Goal: Check status: Check status

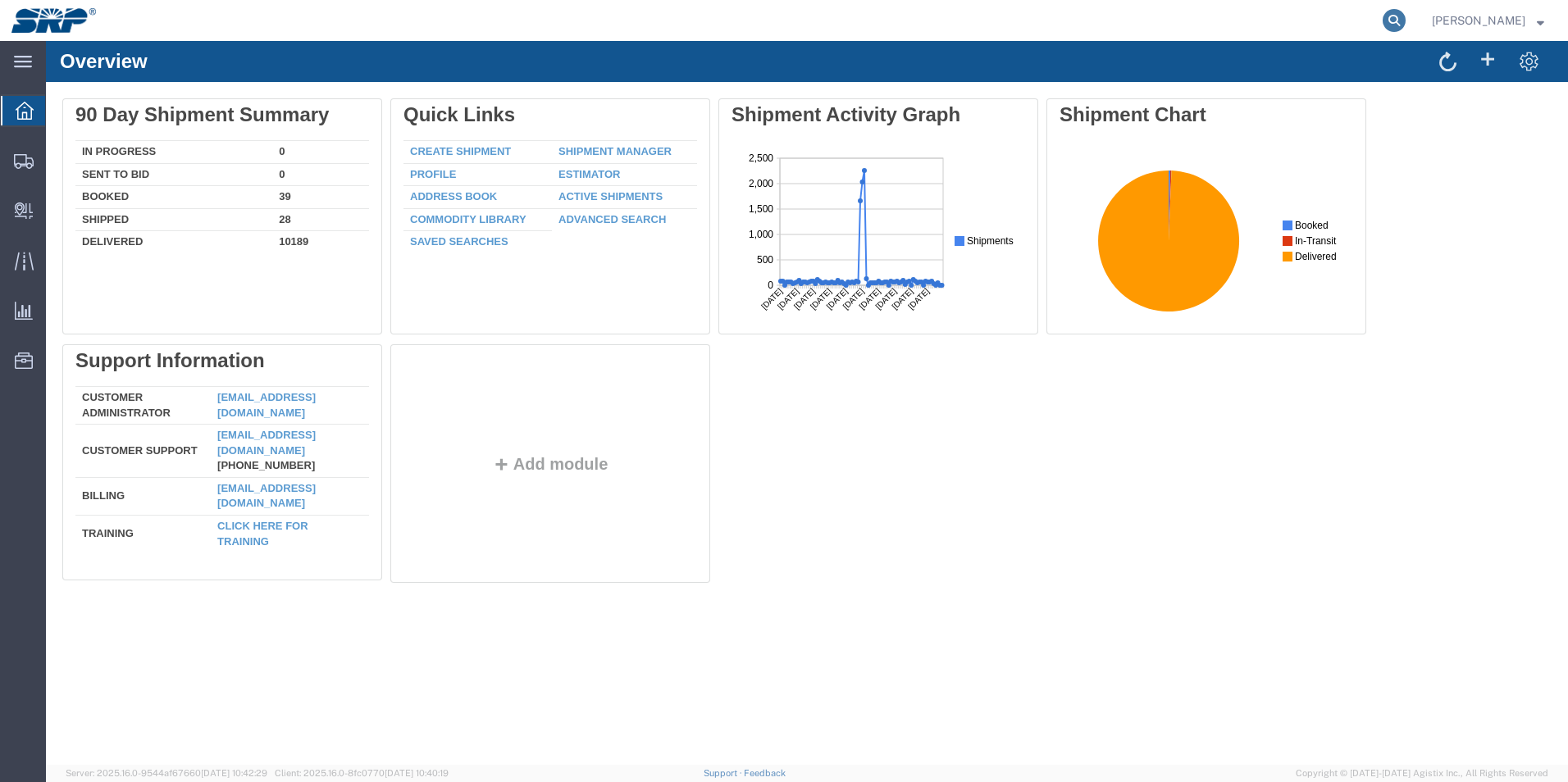
click at [1405, 22] on icon at bounding box center [1394, 20] width 23 height 23
click at [1051, 24] on input "search" at bounding box center [1133, 20] width 499 height 40
paste input "9405530109355192249666"
type input "9405530109355192249666"
click at [1405, 22] on icon at bounding box center [1394, 20] width 23 height 23
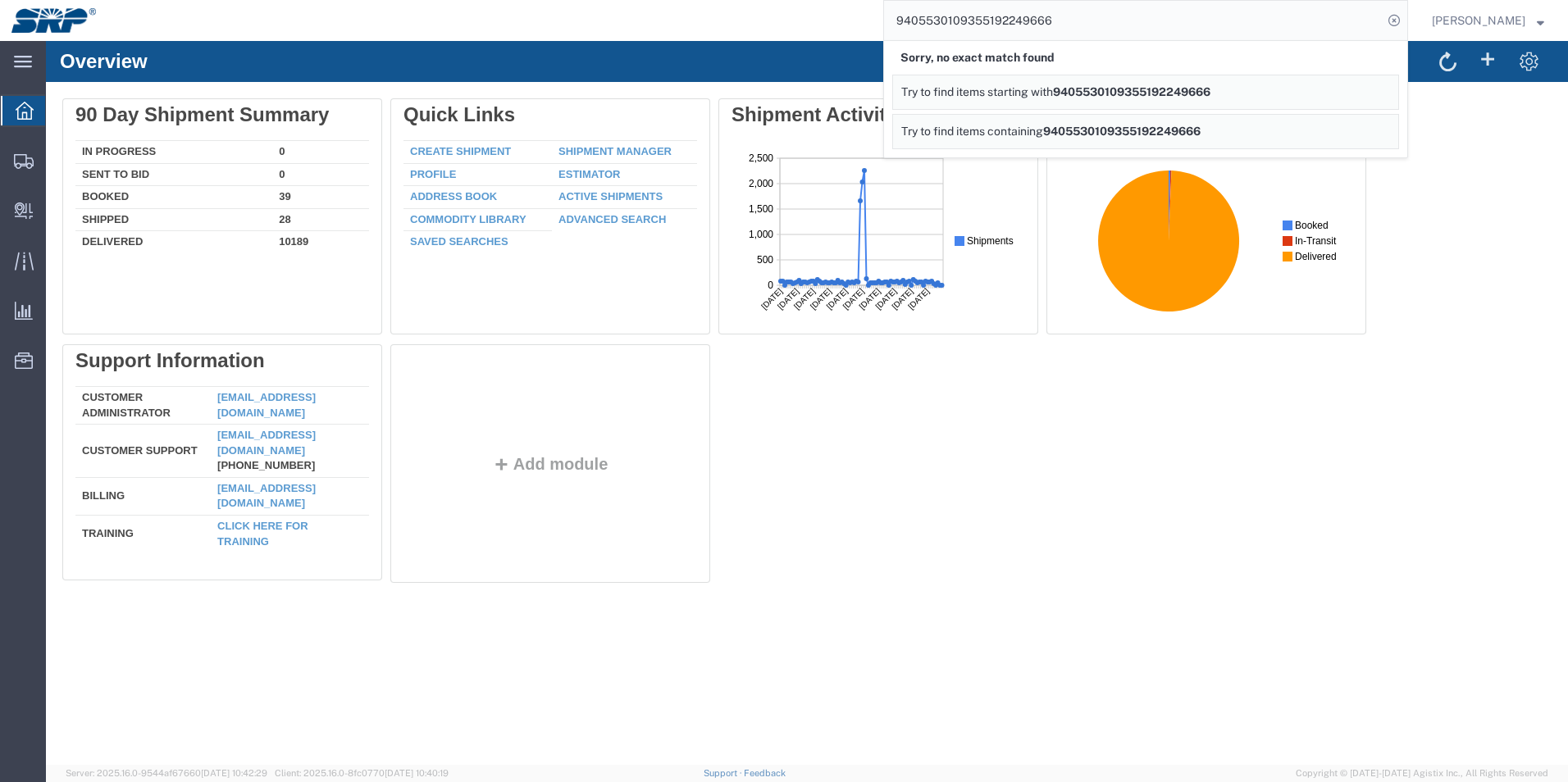
click at [1200, 132] on span "9405530109355192249666" at bounding box center [1122, 131] width 157 height 14
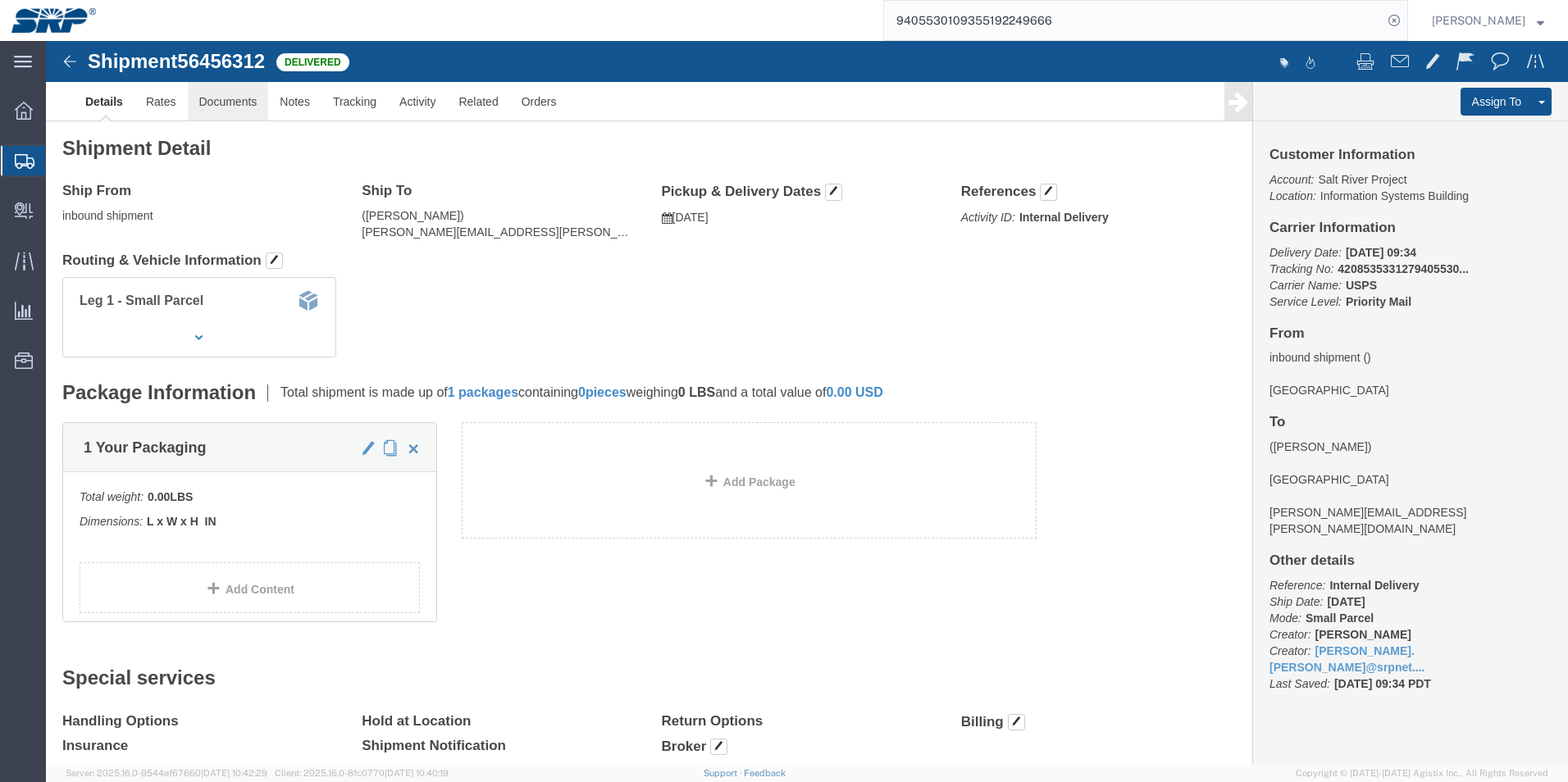
click link "Documents"
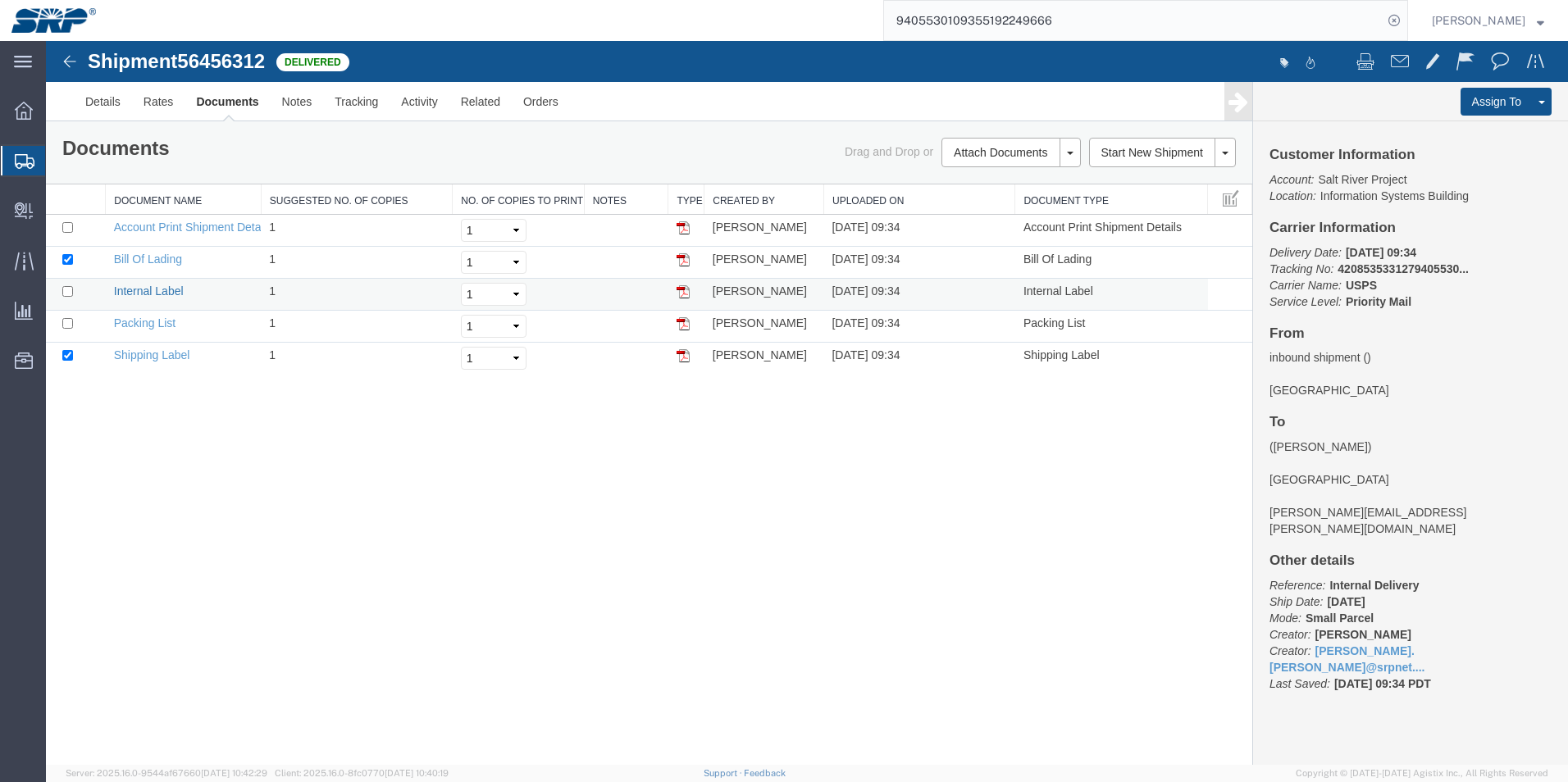
click at [172, 292] on link "Internal Label" at bounding box center [148, 291] width 70 height 14
